Goal: Find specific page/section: Find specific page/section

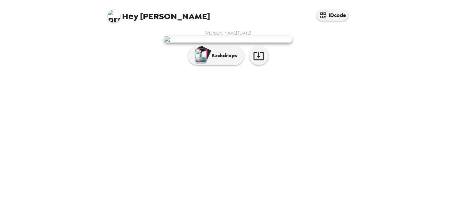
scroll to position [28, 0]
click at [285, 43] on img at bounding box center [228, 39] width 128 height 7
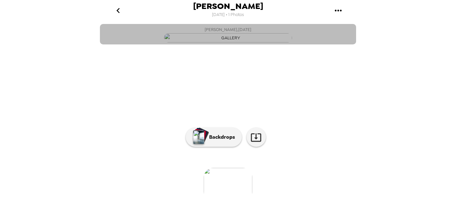
click at [319, 45] on button "Joshua Terrell , 09-25-2025" at bounding box center [228, 34] width 256 height 20
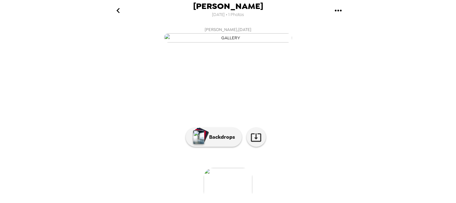
click at [117, 9] on icon "go back" at bounding box center [118, 10] width 10 height 10
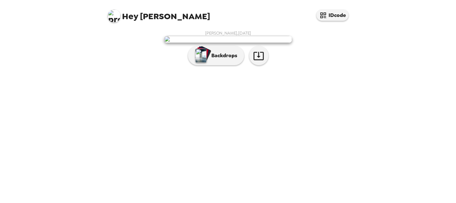
scroll to position [28, 0]
